Goal: Transaction & Acquisition: Purchase product/service

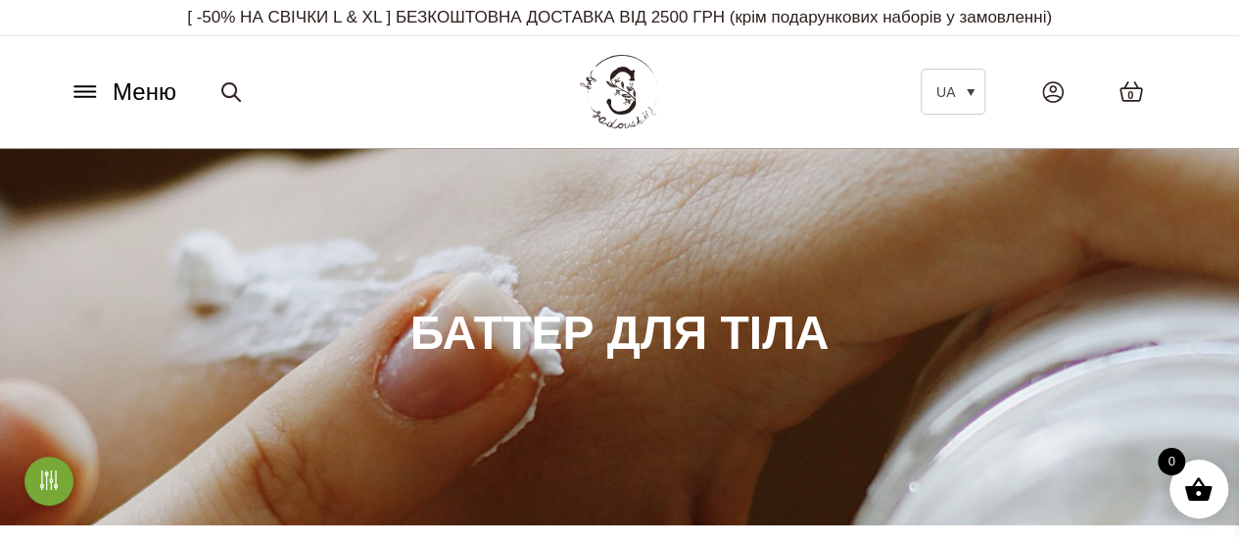
click at [122, 87] on span "Меню" at bounding box center [145, 91] width 64 height 35
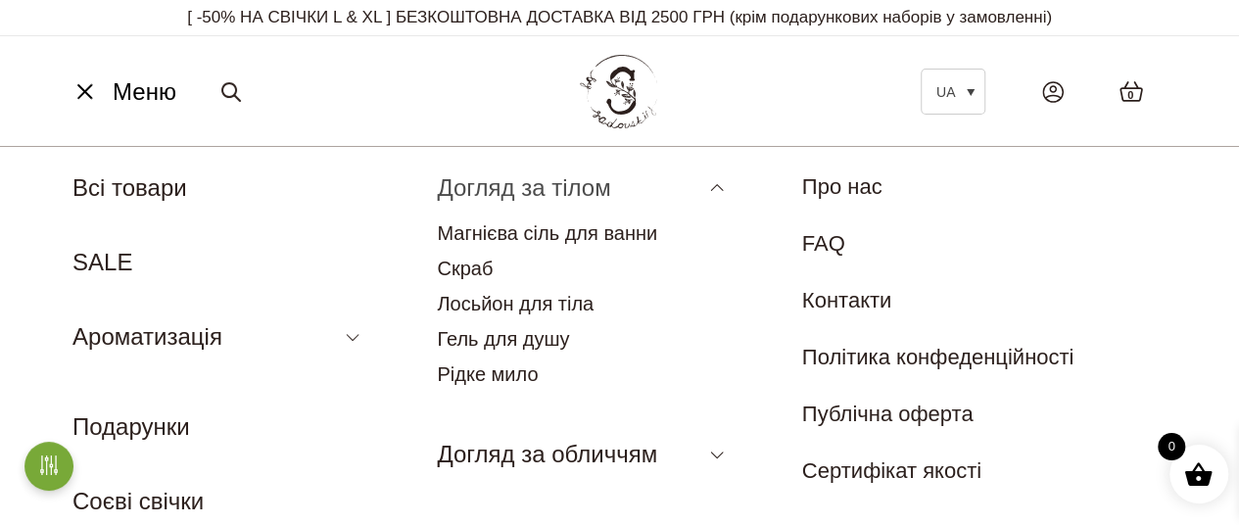
click at [569, 182] on link "Догляд за тілом" at bounding box center [523, 187] width 173 height 26
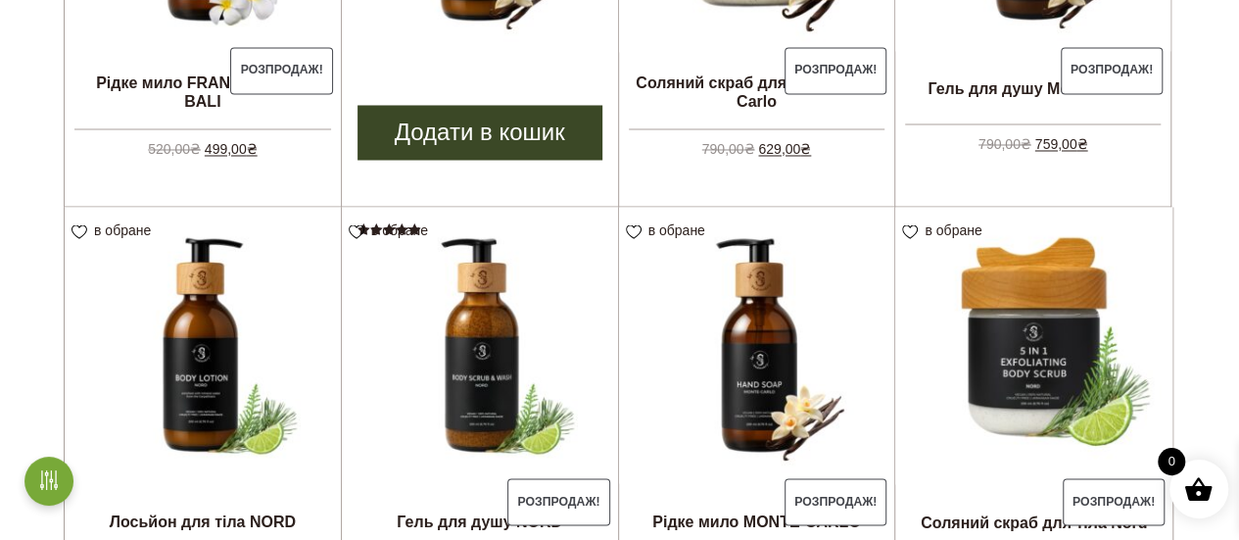
scroll to position [1861, 0]
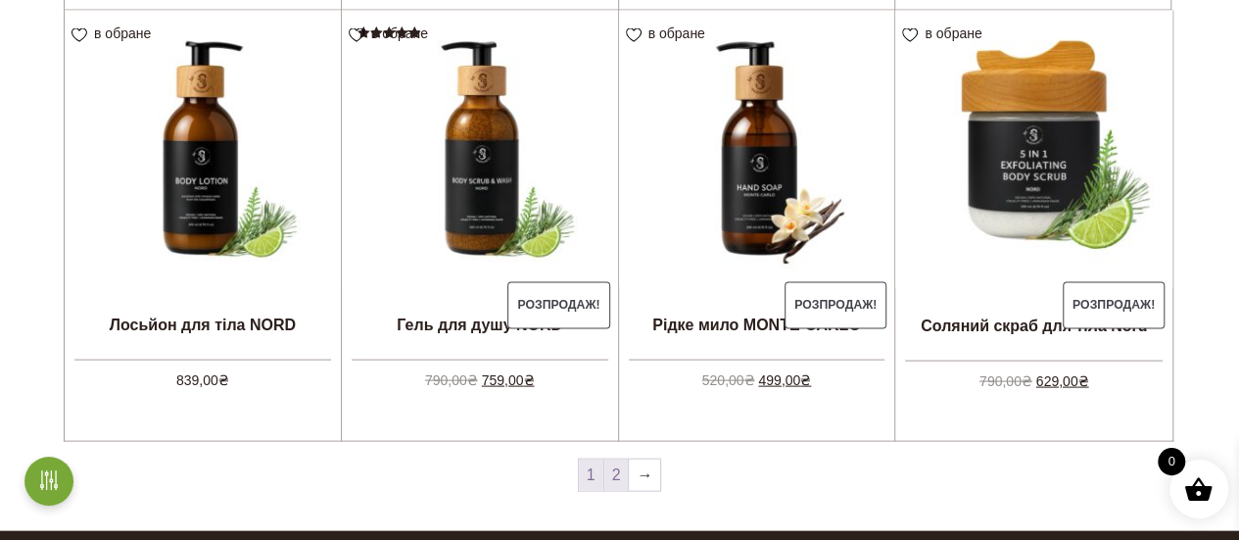
click at [621, 475] on link "2" at bounding box center [616, 474] width 24 height 31
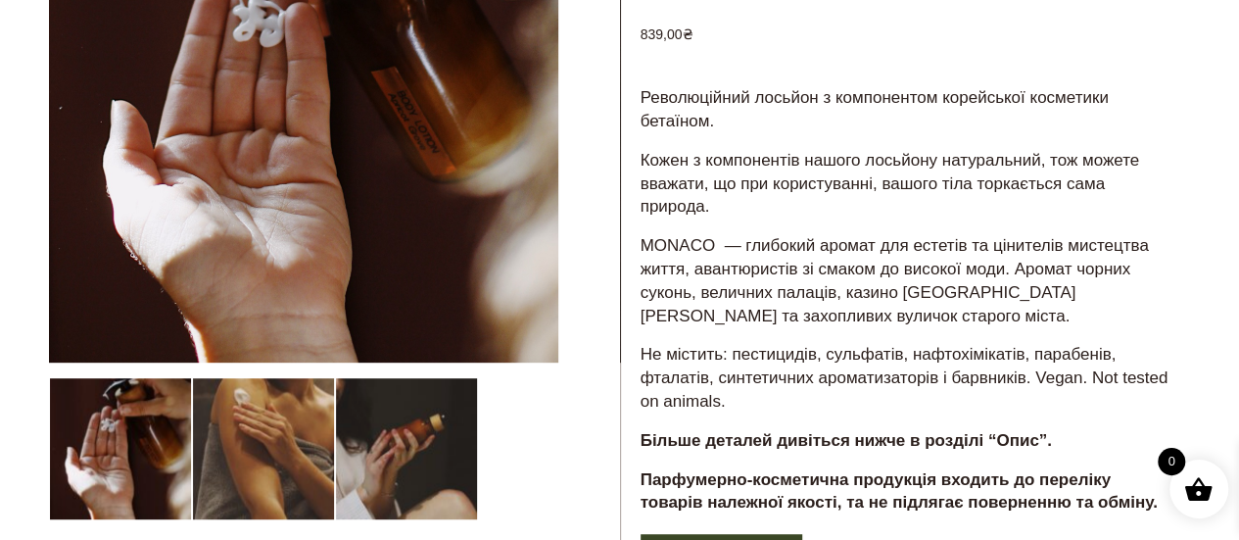
scroll to position [392, 0]
